Goal: Transaction & Acquisition: Obtain resource

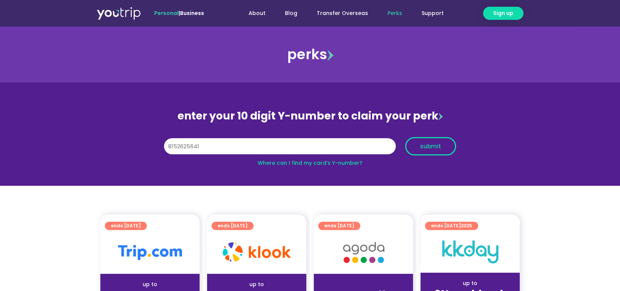
type input "8152625641"
click at [435, 149] on span "submit" at bounding box center [430, 146] width 21 height 6
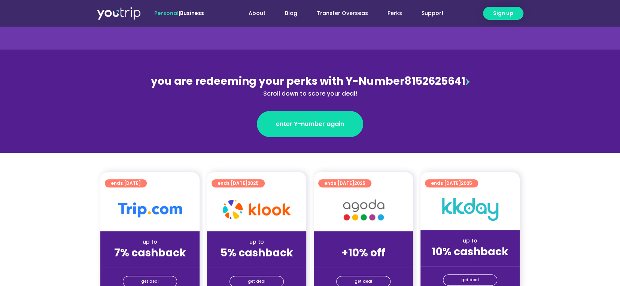
scroll to position [112, 0]
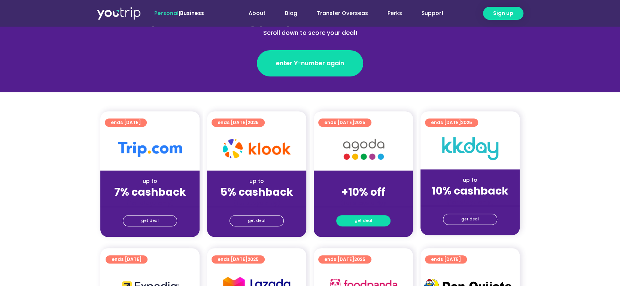
click at [369, 220] on span "get deal" at bounding box center [363, 220] width 18 height 10
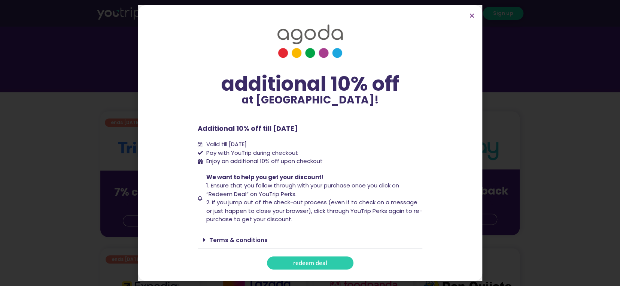
click at [327, 262] on link "redeem deal" at bounding box center [310, 262] width 86 height 13
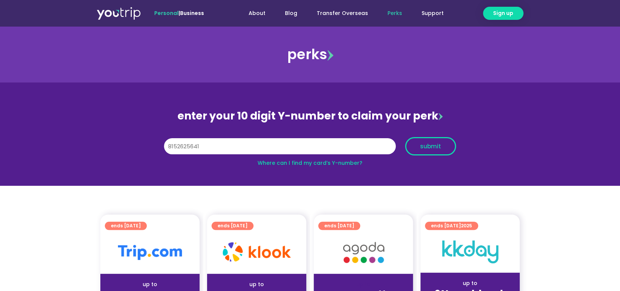
type input "8152625641"
click at [444, 145] on span "submit" at bounding box center [430, 146] width 38 height 6
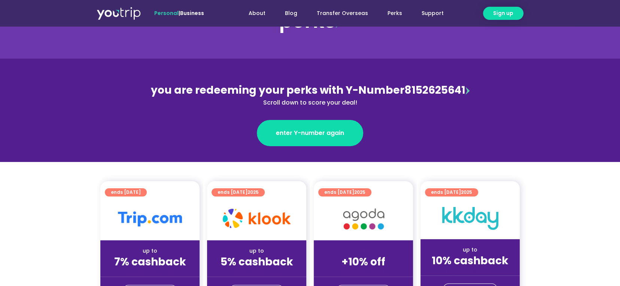
scroll to position [112, 0]
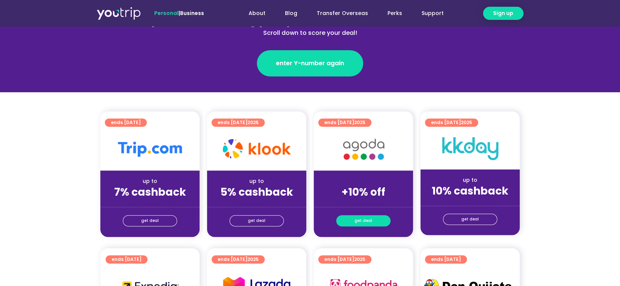
click at [368, 222] on span "get deal" at bounding box center [363, 220] width 18 height 10
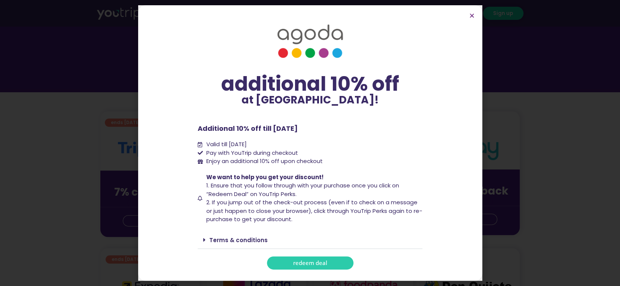
click at [320, 264] on span "redeem deal" at bounding box center [310, 263] width 34 height 6
